Goal: Task Accomplishment & Management: Manage account settings

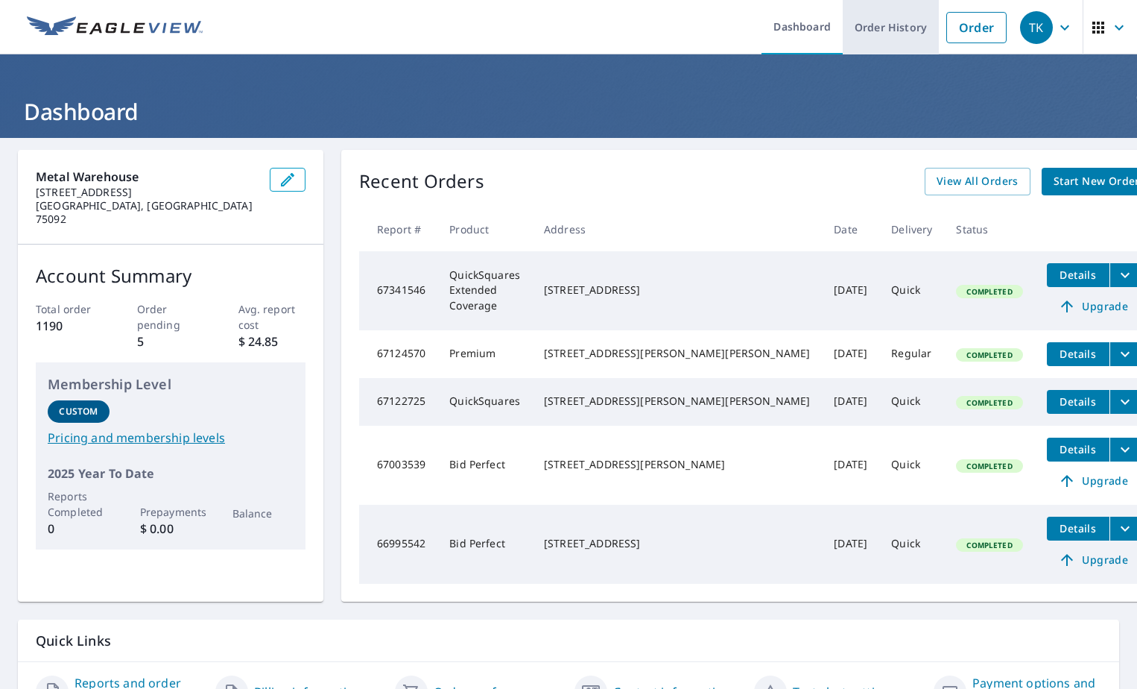
click at [882, 42] on link "Order History" at bounding box center [891, 27] width 96 height 54
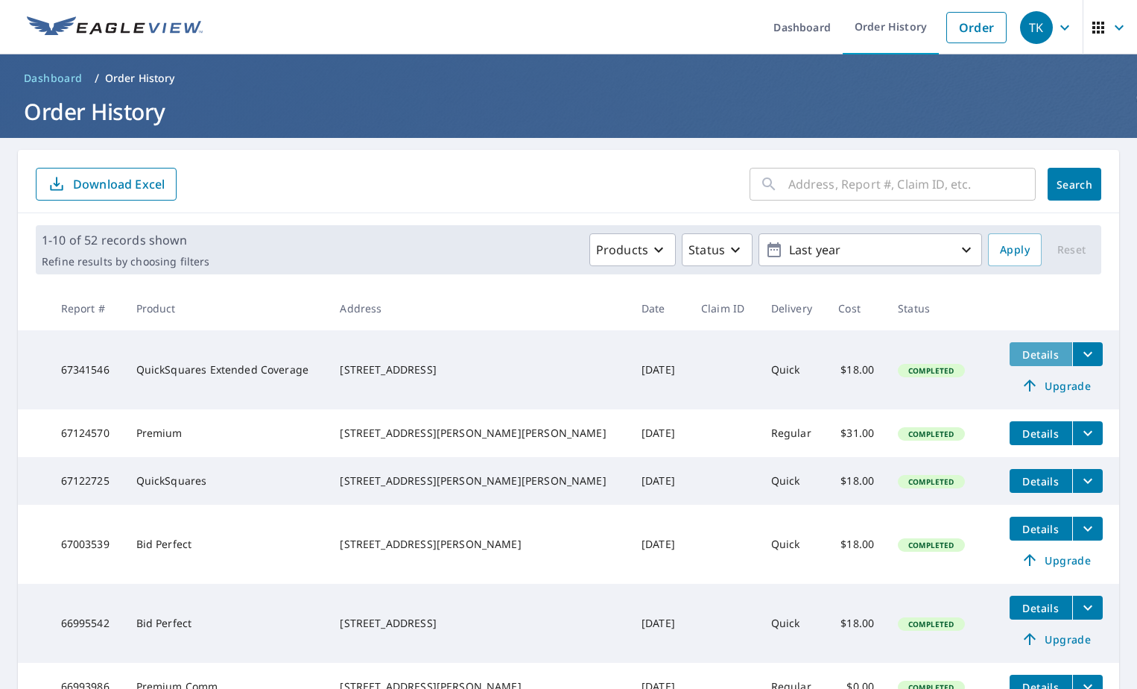
click at [1021, 356] on span "Details" at bounding box center [1041, 354] width 45 height 14
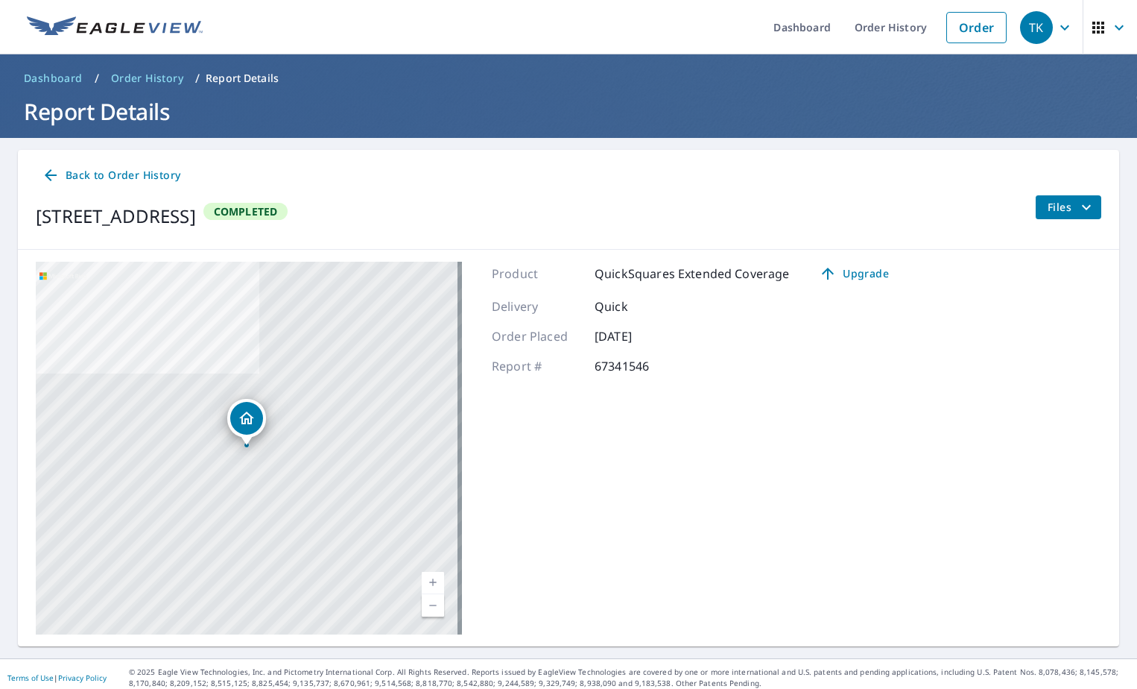
click at [1058, 215] on span "Files" at bounding box center [1072, 207] width 48 height 18
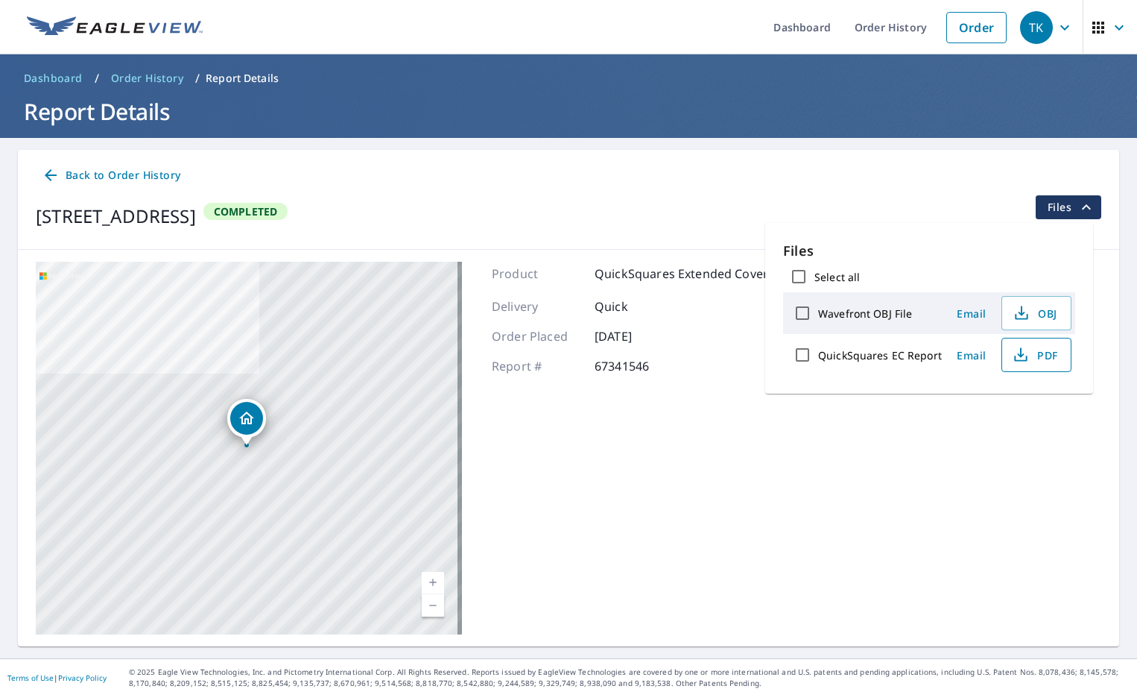
click at [1030, 358] on span "PDF" at bounding box center [1035, 355] width 48 height 18
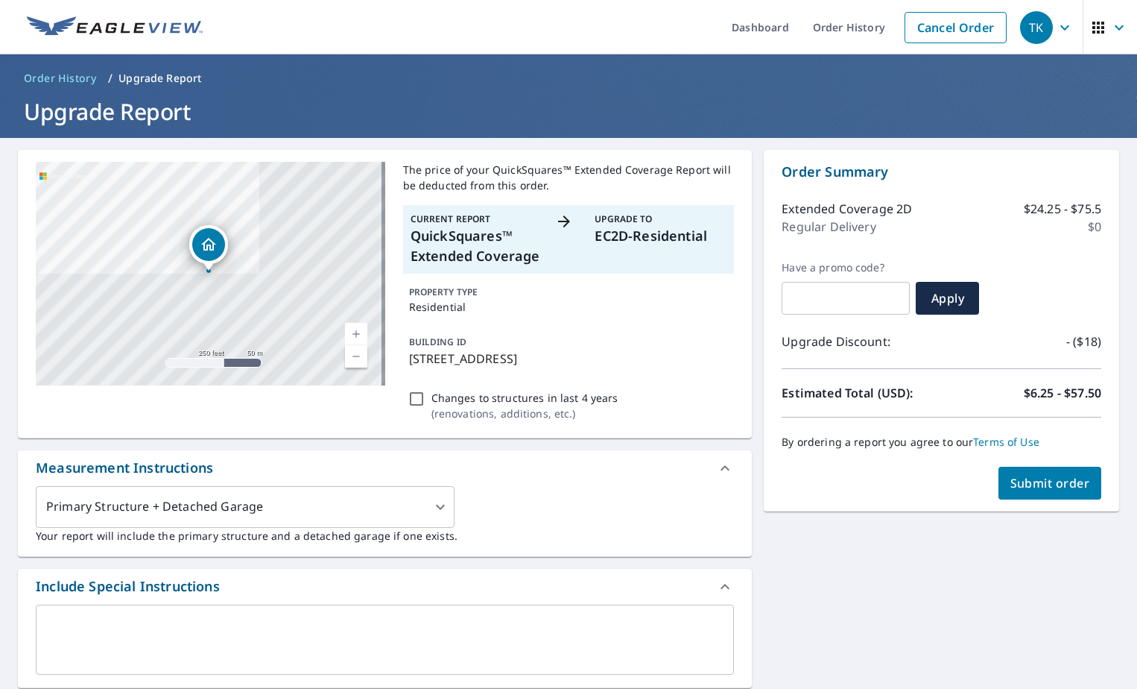
click at [1048, 482] on span "Submit order" at bounding box center [1050, 483] width 80 height 16
